Goal: Task Accomplishment & Management: Use online tool/utility

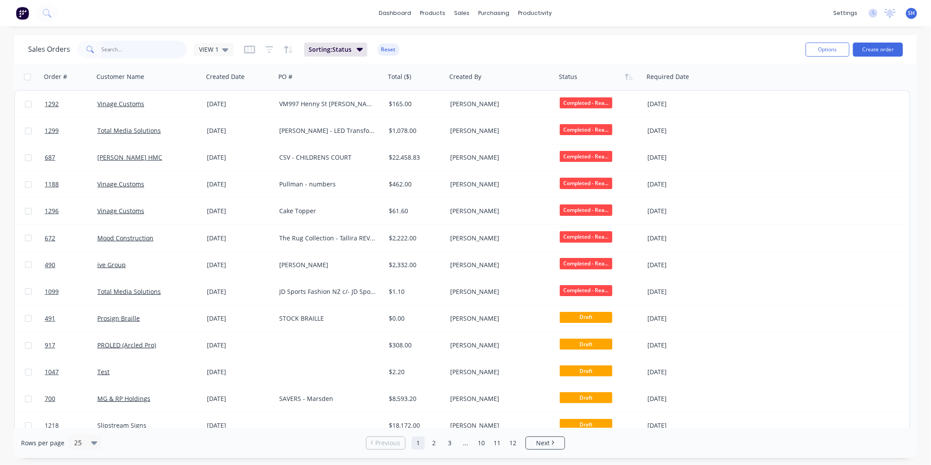
click at [110, 53] on input "text" at bounding box center [145, 50] width 86 height 18
type input "CHARTER"
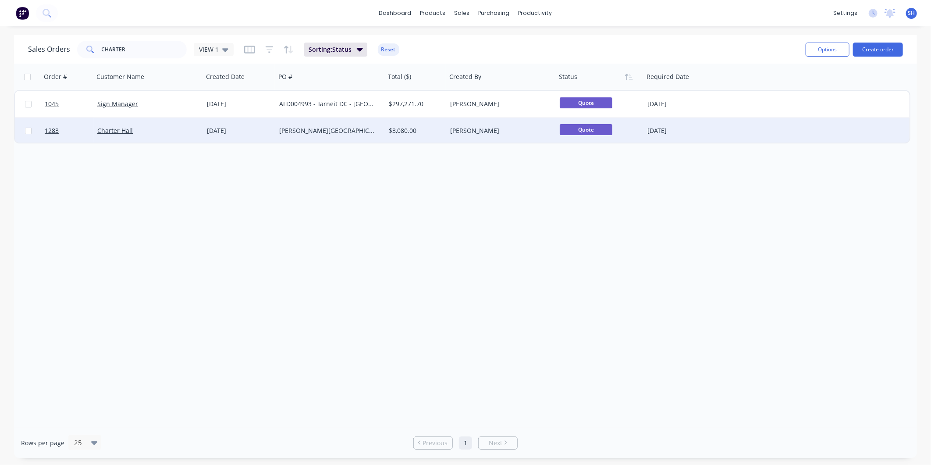
click at [161, 134] on div "Charter Hall" at bounding box center [145, 130] width 97 height 9
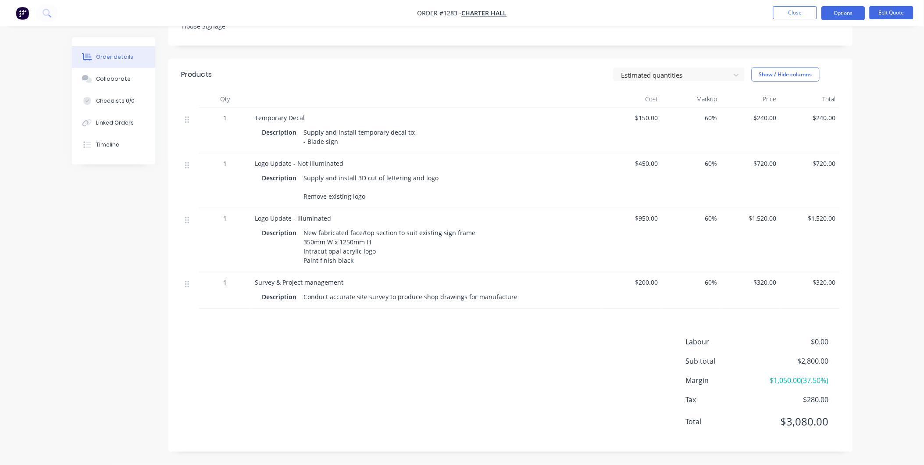
scroll to position [141, 0]
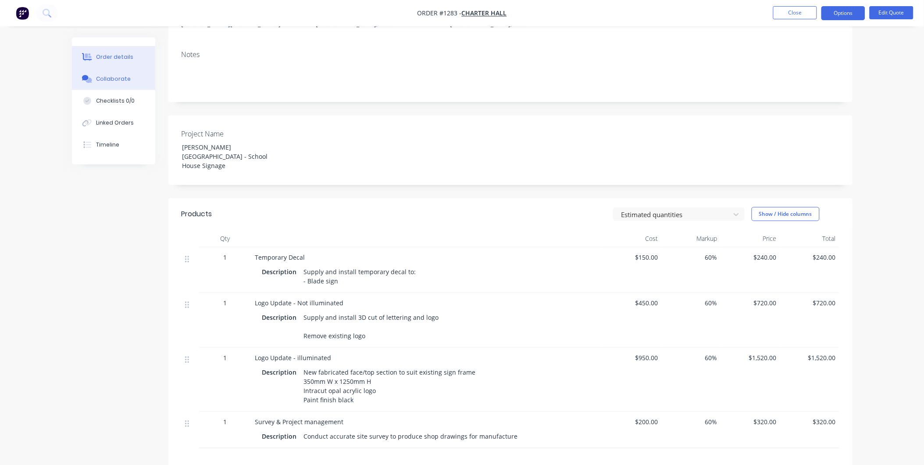
click at [139, 81] on button "Collaborate" at bounding box center [113, 79] width 83 height 22
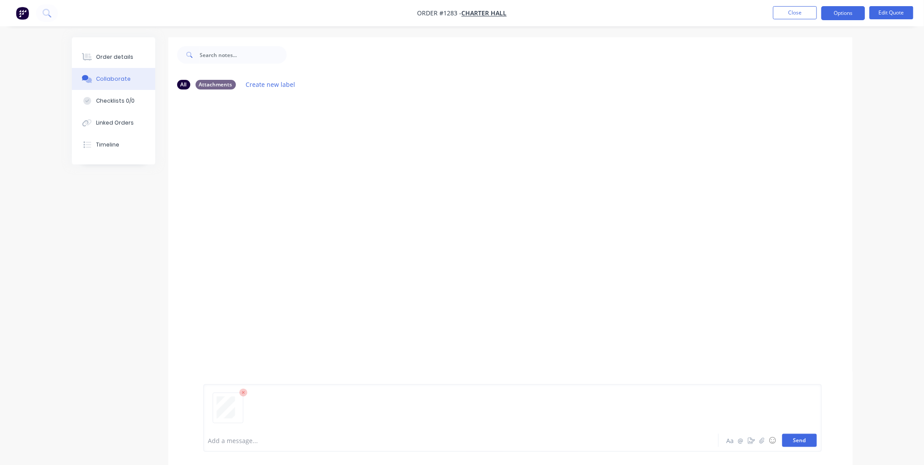
click at [807, 445] on button "Send" at bounding box center [799, 440] width 35 height 13
click at [92, 52] on button "Order details" at bounding box center [113, 57] width 83 height 22
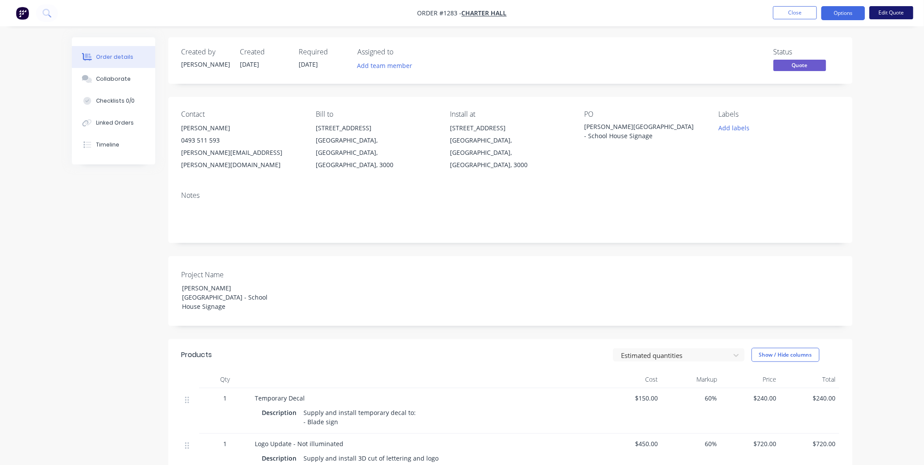
click at [907, 14] on button "Edit Quote" at bounding box center [892, 12] width 44 height 13
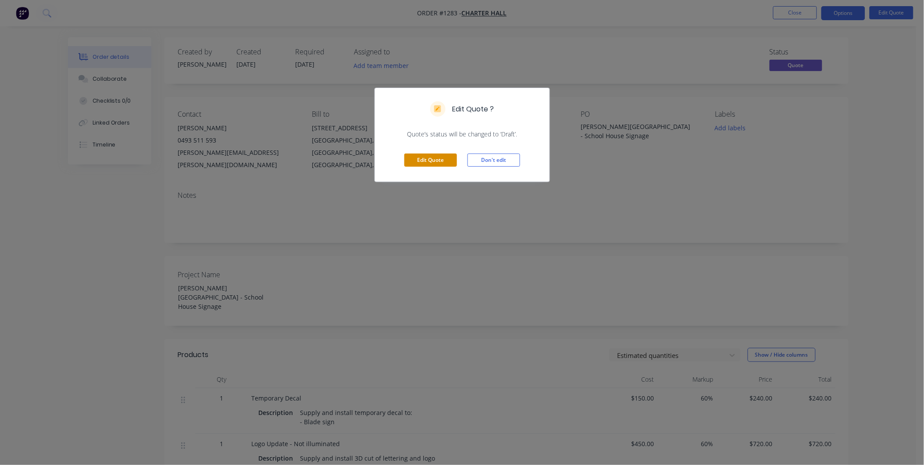
click at [440, 158] on button "Edit Quote" at bounding box center [430, 159] width 53 height 13
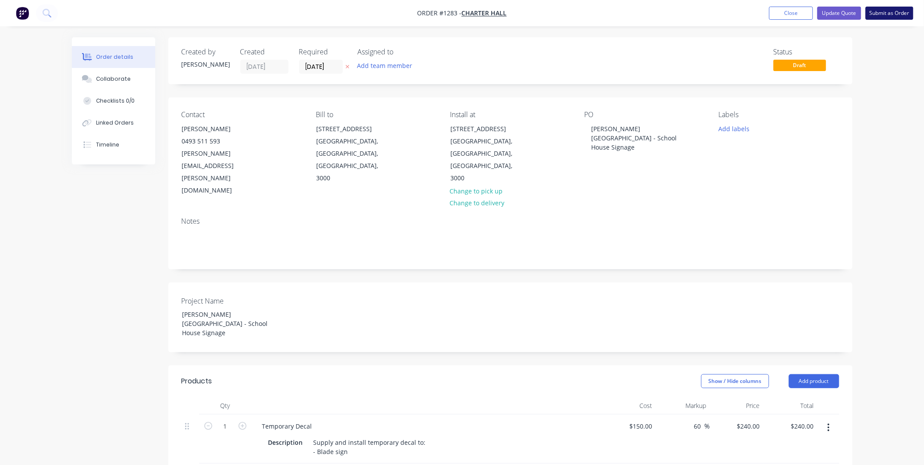
click at [899, 16] on button "Submit as Order" at bounding box center [890, 13] width 48 height 13
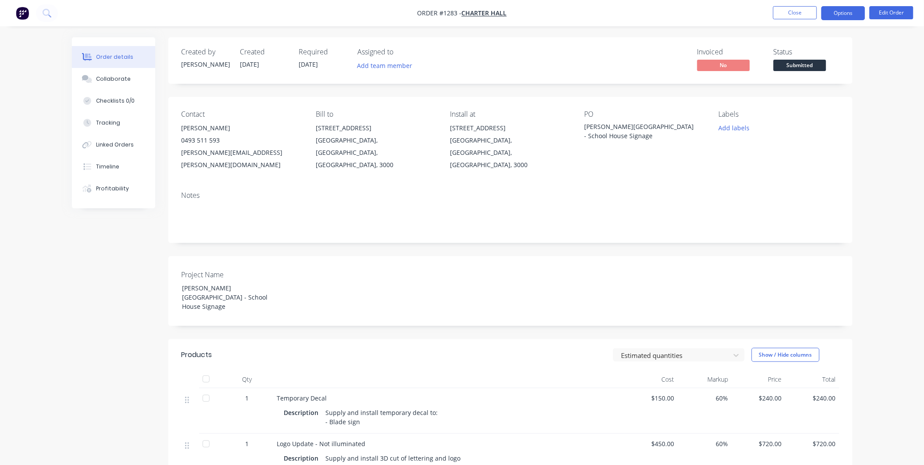
click at [860, 14] on button "Options" at bounding box center [843, 13] width 44 height 14
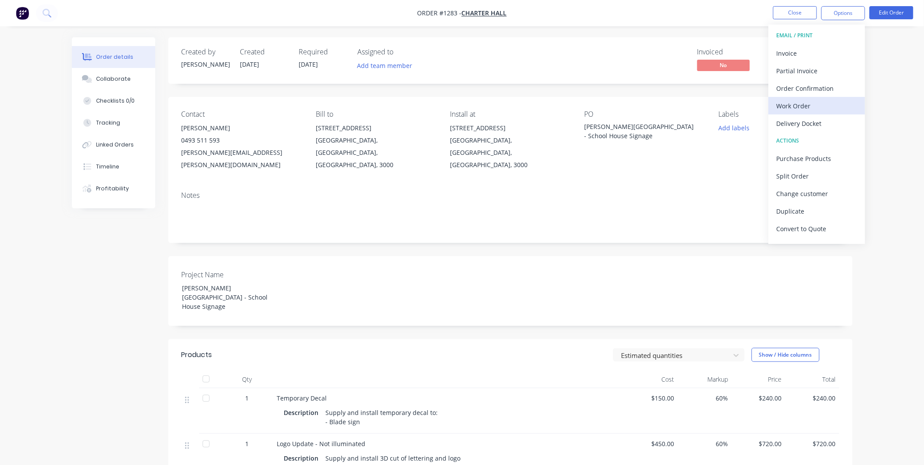
click at [816, 100] on div "Work Order" at bounding box center [817, 106] width 81 height 13
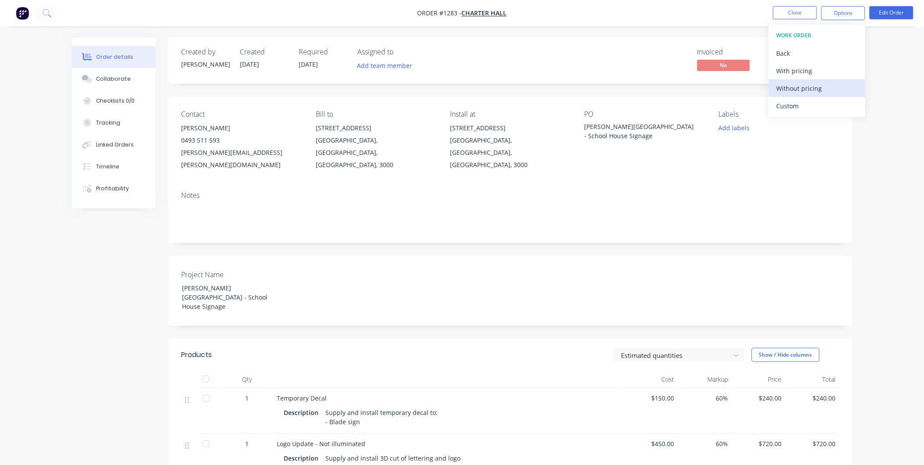
click at [810, 86] on div "Without pricing" at bounding box center [817, 88] width 81 height 13
